Goal: Task Accomplishment & Management: Use online tool/utility

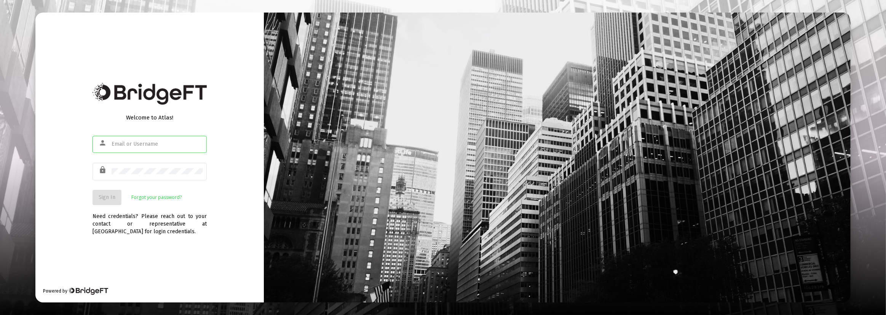
click at [124, 145] on input "text" at bounding box center [157, 144] width 91 height 6
type input "[PERSON_NAME][EMAIL_ADDRESS][DOMAIN_NAME]"
click at [110, 206] on div "Need credentials? Please reach out to your contact or representative at [GEOGRA…" at bounding box center [150, 220] width 114 height 30
click at [110, 201] on button "Sign In" at bounding box center [107, 197] width 29 height 15
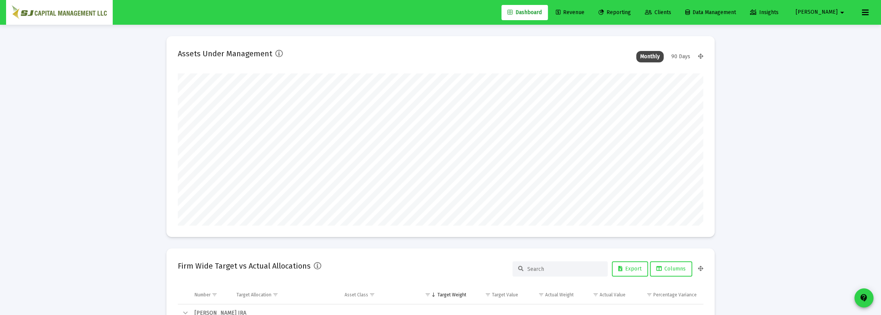
type input "[DATE]"
click at [637, 16] on link "Reporting" at bounding box center [615, 12] width 45 height 15
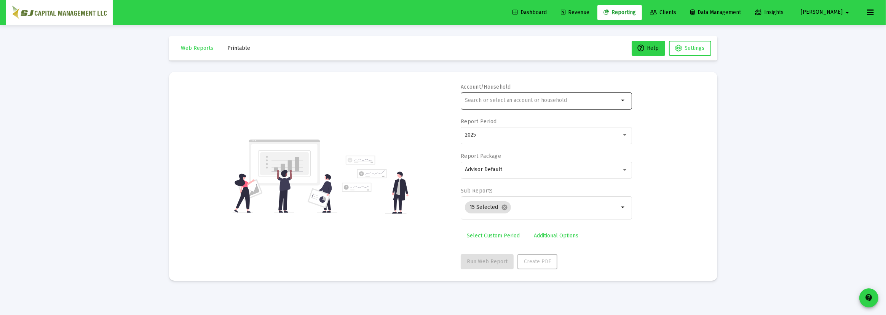
click at [507, 99] on input "text" at bounding box center [542, 101] width 154 height 6
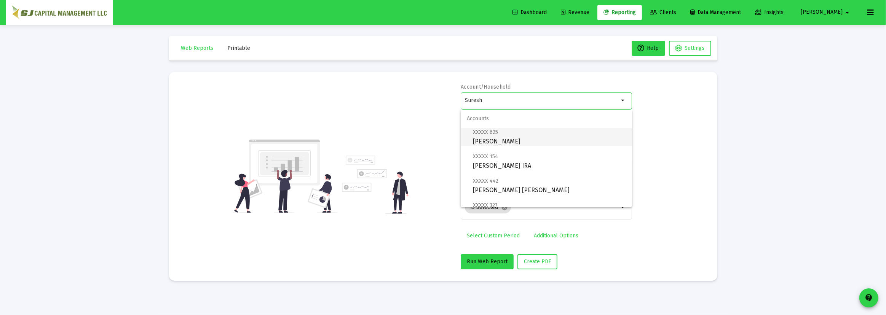
click at [508, 139] on span "XXXXX 625 [PERSON_NAME]" at bounding box center [549, 137] width 153 height 19
type input "[PERSON_NAME]"
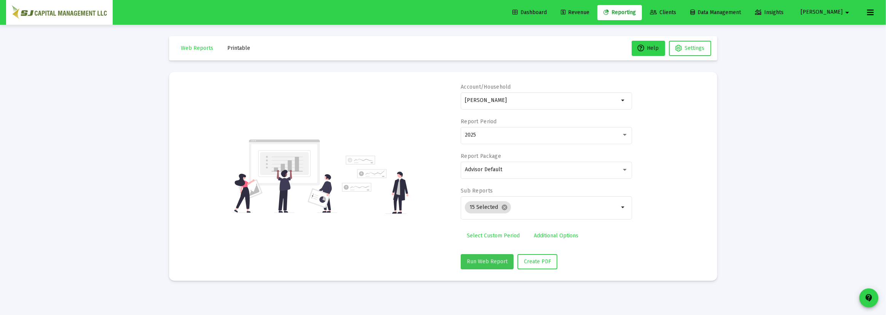
click at [495, 266] on button "Run Web Report" at bounding box center [487, 261] width 53 height 15
